Goal: Information Seeking & Learning: Find specific fact

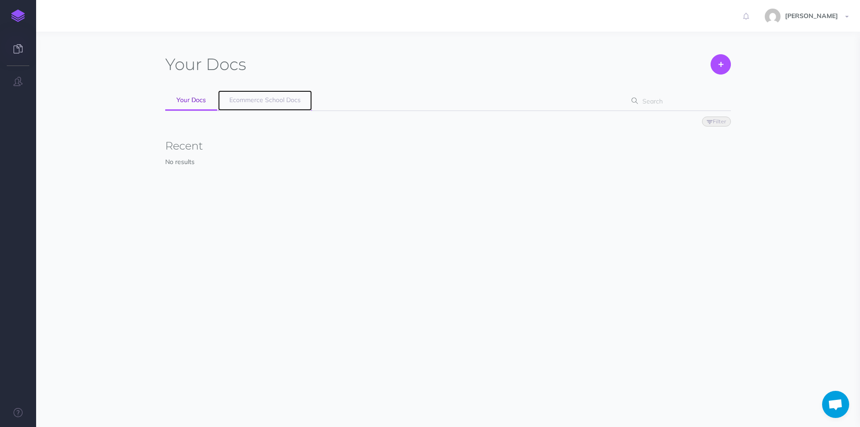
click at [266, 96] on span "Ecommerce School Docs" at bounding box center [264, 100] width 71 height 8
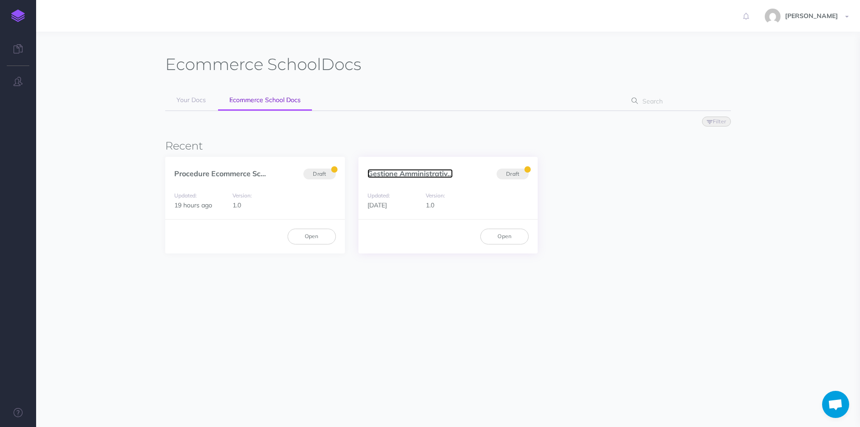
click at [383, 171] on link "Gestione Amministrativ..." at bounding box center [410, 173] width 85 height 9
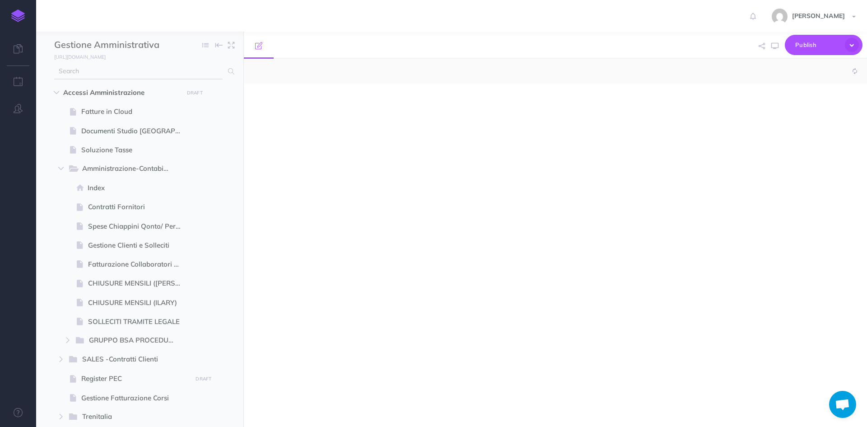
click at [111, 70] on input "text" at bounding box center [138, 71] width 168 height 16
select select "null"
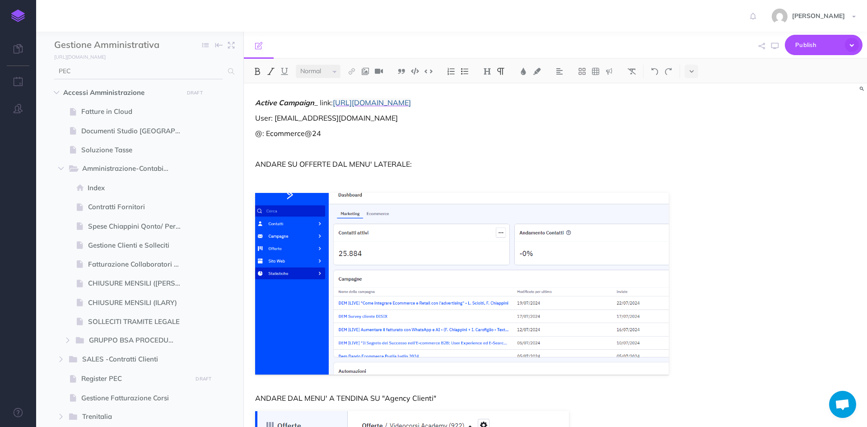
type input "PEC"
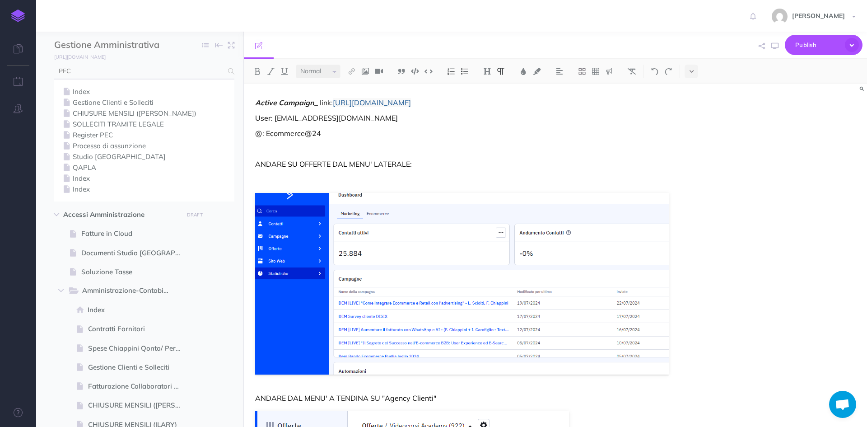
click at [367, 130] on p "@: Ecommerce@24" at bounding box center [462, 133] width 414 height 11
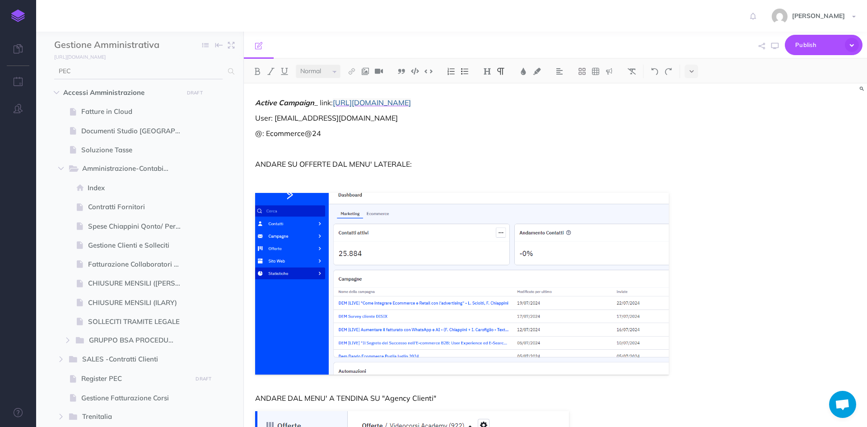
click at [98, 70] on input "PEC" at bounding box center [138, 71] width 168 height 16
click at [107, 70] on input "PEC" at bounding box center [138, 71] width 168 height 16
drag, startPoint x: 103, startPoint y: 70, endPoint x: 33, endPoint y: 73, distance: 70.1
click at [36, 73] on div "Toggle Navigation ILARY FONTANA Settings Account Settings Teams Create Team Eco…" at bounding box center [451, 213] width 831 height 427
type input "PEC"
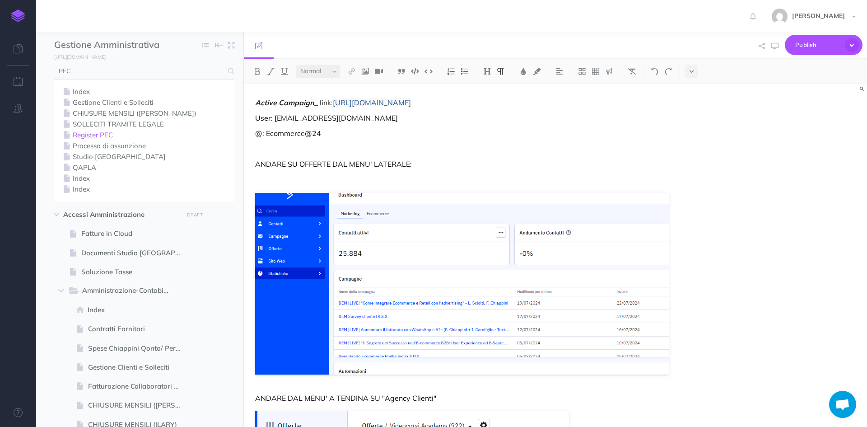
click at [86, 133] on link "Register PEC" at bounding box center [144, 135] width 167 height 11
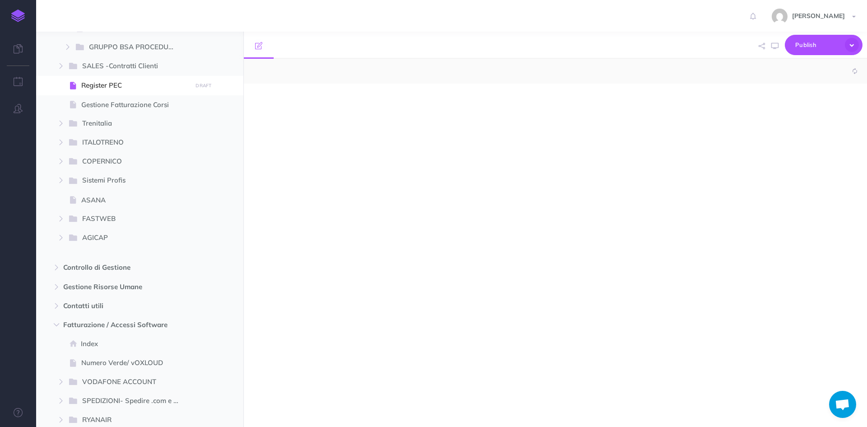
scroll to position [297, 0]
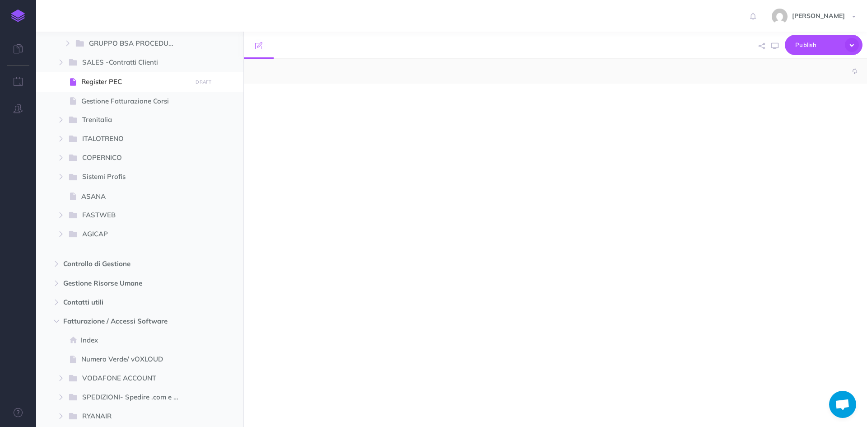
select select "null"
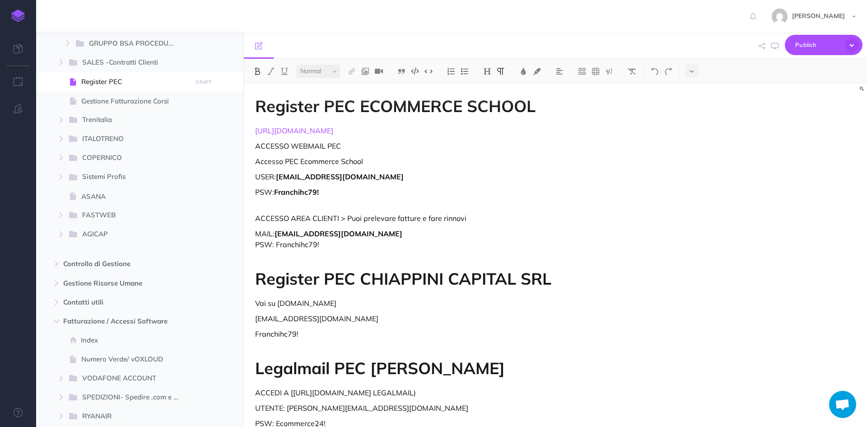
drag, startPoint x: 402, startPoint y: 175, endPoint x: 385, endPoint y: 154, distance: 26.9
click at [400, 173] on p "USER: ecommerceschool@pec-legal.it" at bounding box center [462, 176] width 414 height 11
drag, startPoint x: 339, startPoint y: 130, endPoint x: 247, endPoint y: 128, distance: 92.1
click at [247, 128] on div "Register PEC ECOMMERCE SCHOOL http://www.register.it ACCESSO WEBMAIL PEC Access…" at bounding box center [462, 281] width 436 height 394
copy link "http://www.register.it"
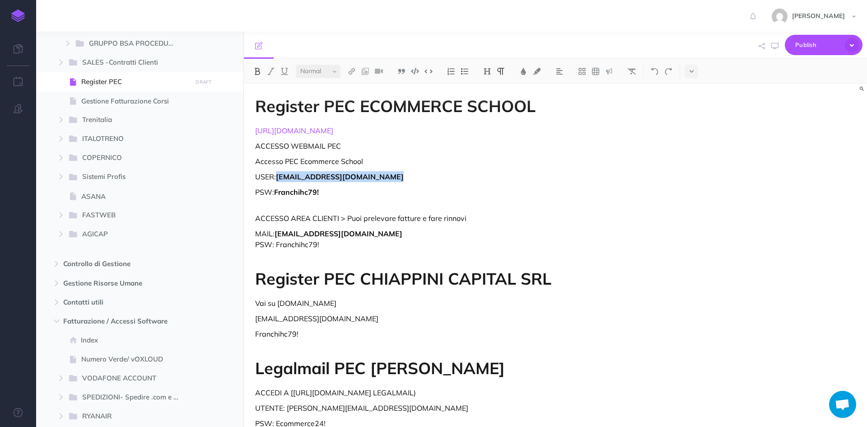
drag, startPoint x: 368, startPoint y: 178, endPoint x: 278, endPoint y: 174, distance: 89.9
click at [278, 174] on p "USER: ecommerceschool@pec-legal.it" at bounding box center [462, 176] width 414 height 11
copy strong "ecommerceschool@pec-legal.it"
drag, startPoint x: 327, startPoint y: 195, endPoint x: 276, endPoint y: 191, distance: 51.2
click at [276, 191] on p "PSW: Franchihc79!" at bounding box center [462, 197] width 414 height 22
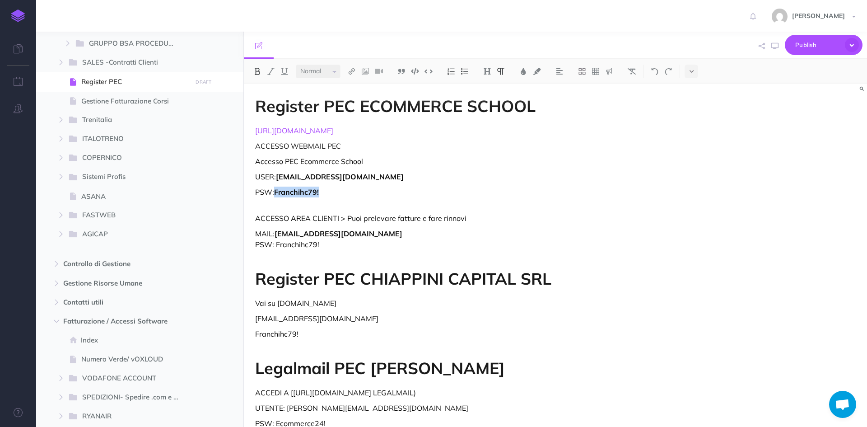
copy strong "Franchihc79!"
